Goal: Task Accomplishment & Management: Complete application form

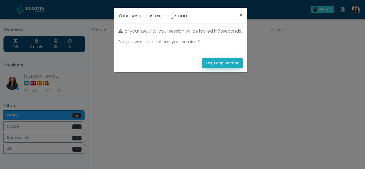
click at [228, 68] on button "Yes, Keep Working" at bounding box center [222, 63] width 41 height 10
click at [230, 67] on button "Yes, Keep Working" at bounding box center [222, 63] width 41 height 10
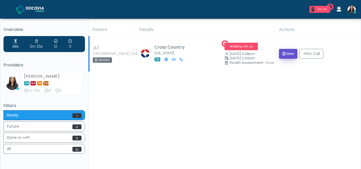
click at [290, 55] on button "View" at bounding box center [288, 54] width 18 height 10
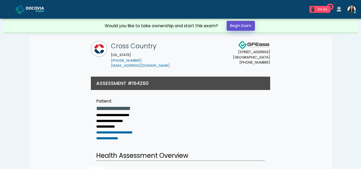
click at [240, 24] on link "Begin Exam" at bounding box center [241, 26] width 28 height 10
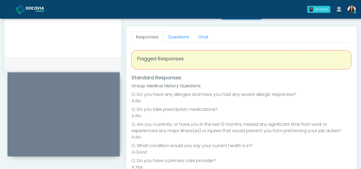
scroll to position [216, 0]
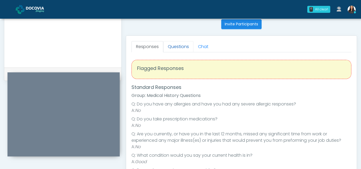
click at [182, 47] on link "Questions" at bounding box center [178, 46] width 30 height 11
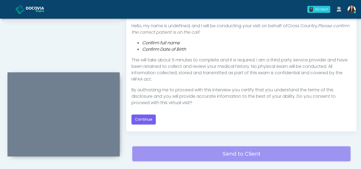
scroll to position [277, 0]
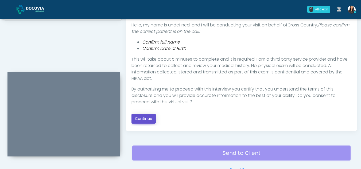
click at [145, 120] on button "Continue" at bounding box center [143, 119] width 24 height 10
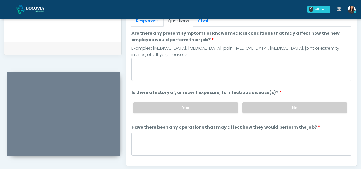
scroll to position [229, 0]
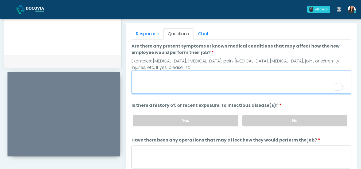
click at [167, 84] on textarea "Are there any present symptoms or known medical conditions that may affect how …" at bounding box center [241, 82] width 220 height 23
type textarea "**"
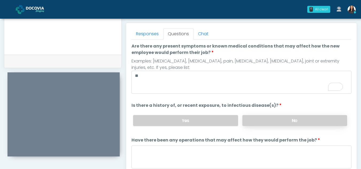
click at [293, 121] on label "No" at bounding box center [294, 120] width 105 height 11
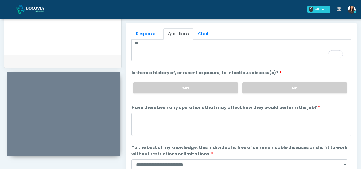
scroll to position [46, 0]
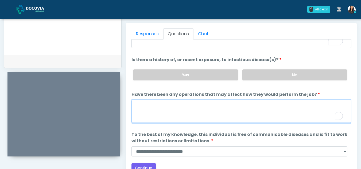
click at [159, 111] on textarea "Have there been any operations that may affect how they would perform the job?" at bounding box center [241, 111] width 220 height 23
type textarea "**"
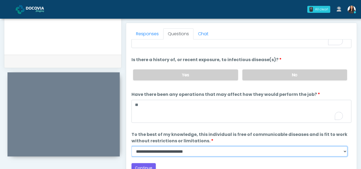
click at [344, 153] on select "**********" at bounding box center [239, 151] width 216 height 10
select select "******"
click at [131, 146] on select "**********" at bounding box center [239, 151] width 216 height 10
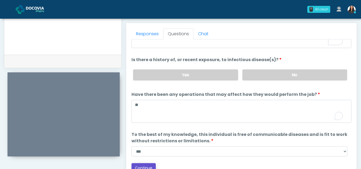
click at [149, 167] on button "Continue" at bounding box center [143, 168] width 24 height 10
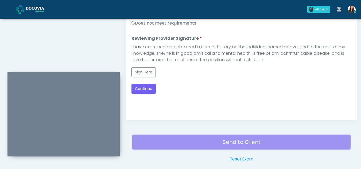
scroll to position [261, 0]
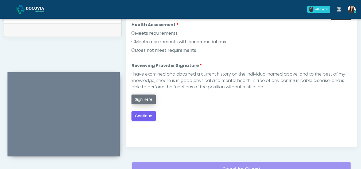
click at [145, 100] on button "Sign Here" at bounding box center [143, 100] width 24 height 10
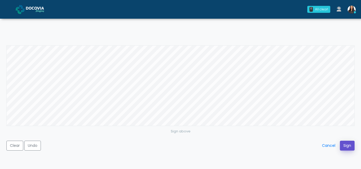
click at [347, 146] on button "Sign" at bounding box center [347, 146] width 15 height 10
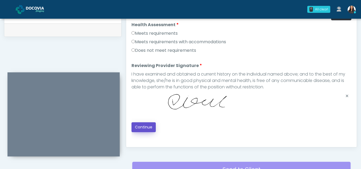
click at [145, 130] on button "Continue" at bounding box center [143, 127] width 24 height 10
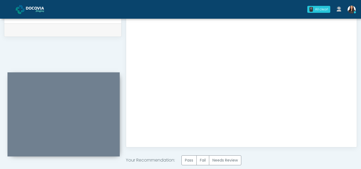
scroll to position [320, 0]
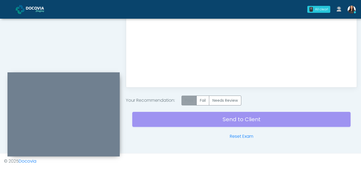
click at [193, 99] on label "Pass" at bounding box center [188, 101] width 15 height 10
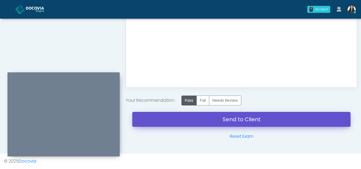
click at [228, 122] on link "Send to Client" at bounding box center [241, 119] width 218 height 15
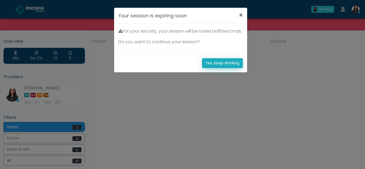
click at [221, 68] on button "Yes, Keep Working" at bounding box center [222, 63] width 41 height 10
